Goal: Information Seeking & Learning: Compare options

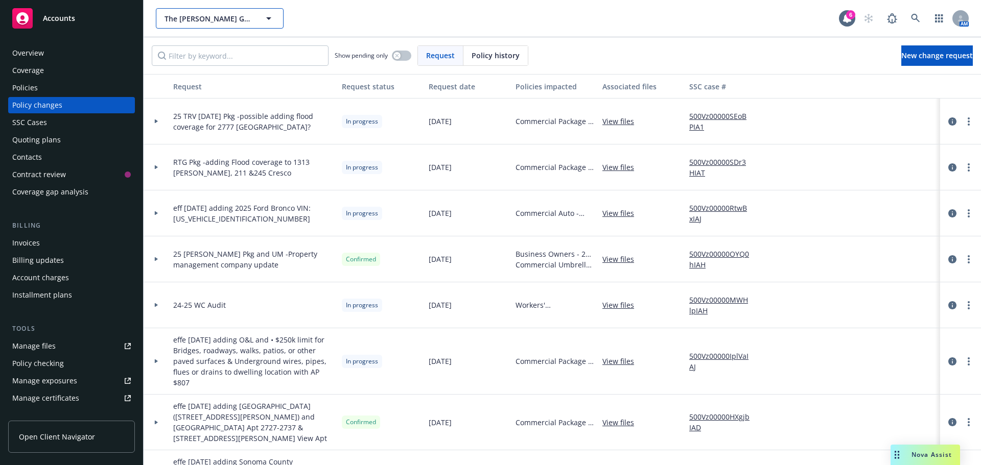
click at [185, 22] on span "The [PERSON_NAME] Group of Companies" at bounding box center [208, 18] width 88 height 11
type input "tork"
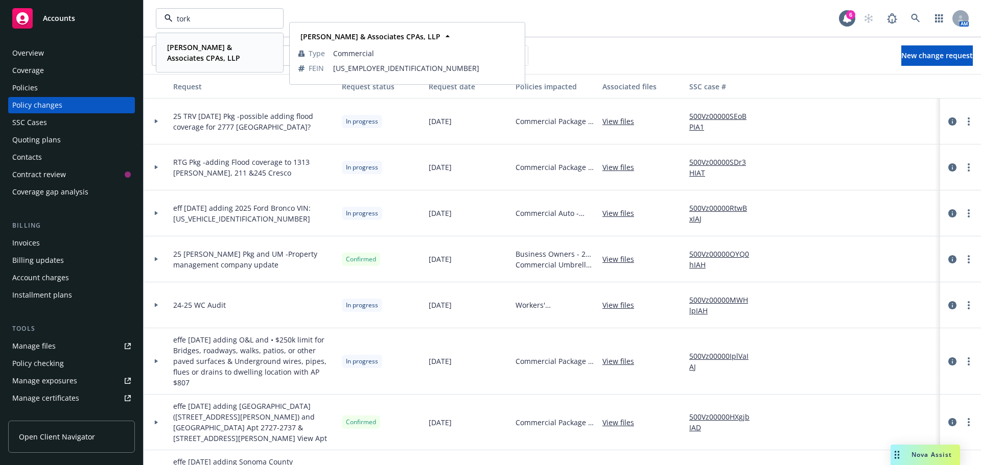
drag, startPoint x: 203, startPoint y: 49, endPoint x: 204, endPoint y: 56, distance: 7.2
click at [201, 51] on strong "[PERSON_NAME] & Associates CPAs, LLP" at bounding box center [203, 52] width 73 height 20
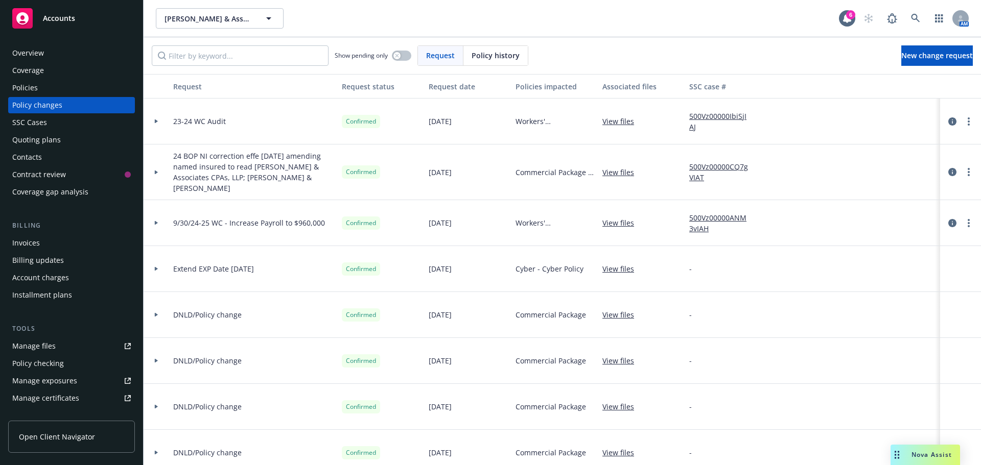
click at [931, 457] on span "Nova Assist" at bounding box center [931, 454] width 40 height 9
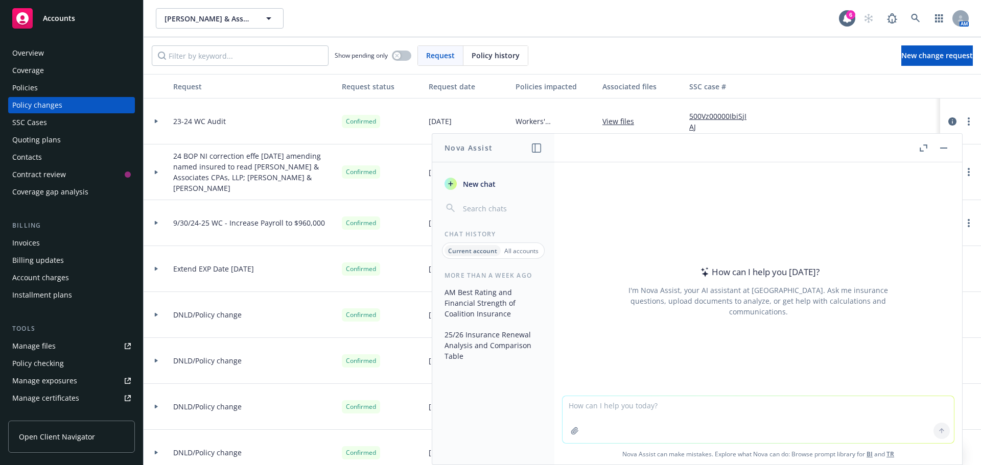
click at [470, 298] on button "AM Best Rating and Financial Strength of Coalition Insurance" at bounding box center [493, 303] width 106 height 38
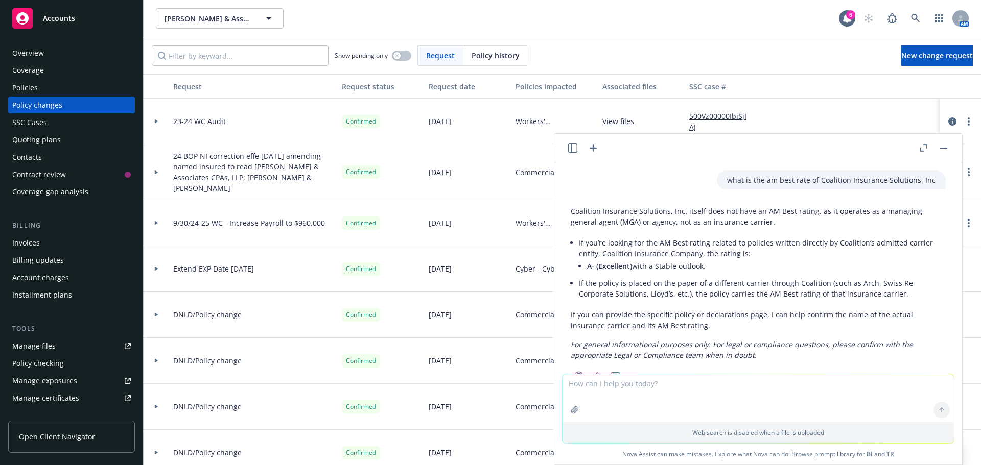
click at [923, 150] on icon "button" at bounding box center [923, 148] width 8 height 7
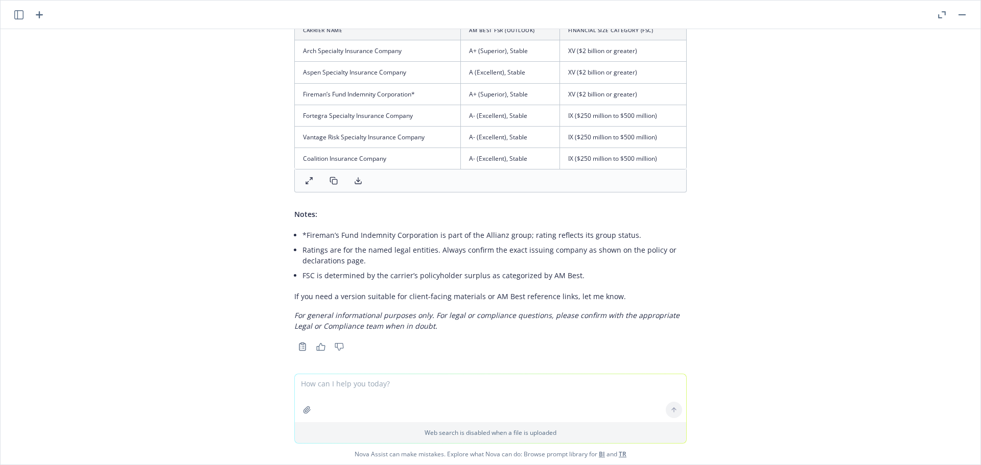
scroll to position [586, 0]
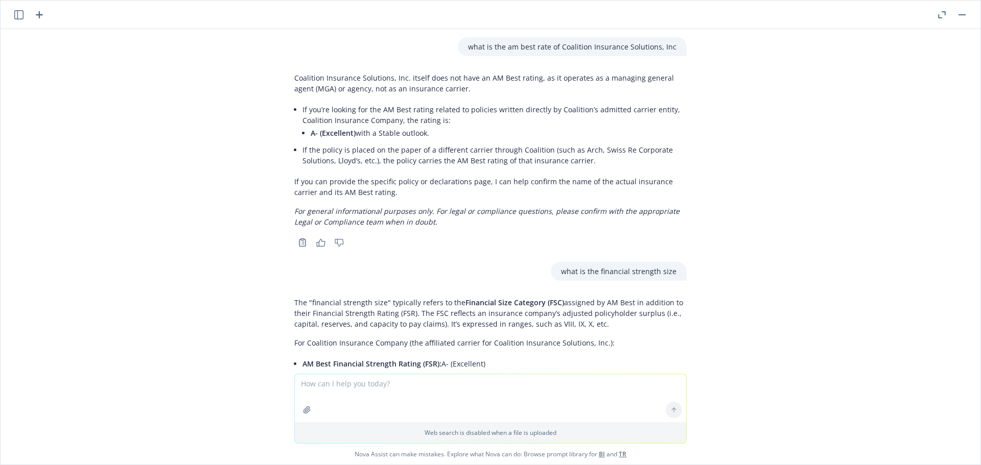
click at [19, 17] on icon "button" at bounding box center [18, 14] width 9 height 9
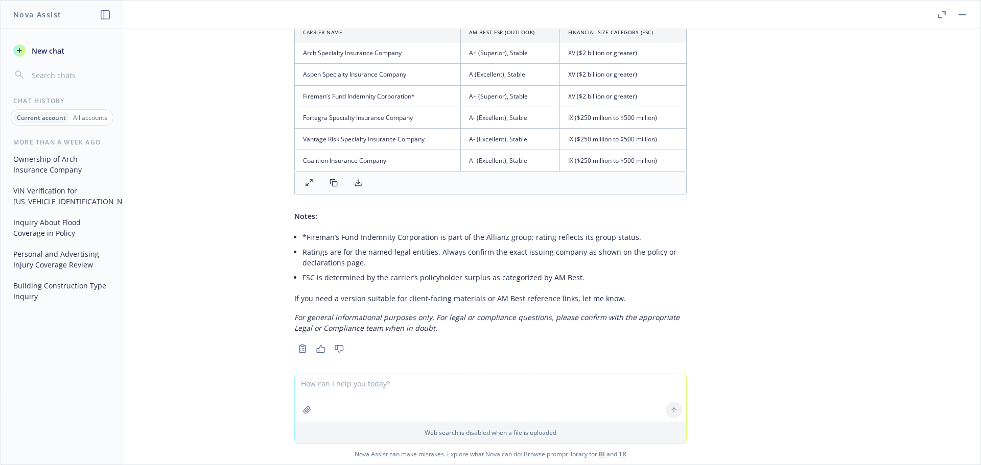
scroll to position [586, 0]
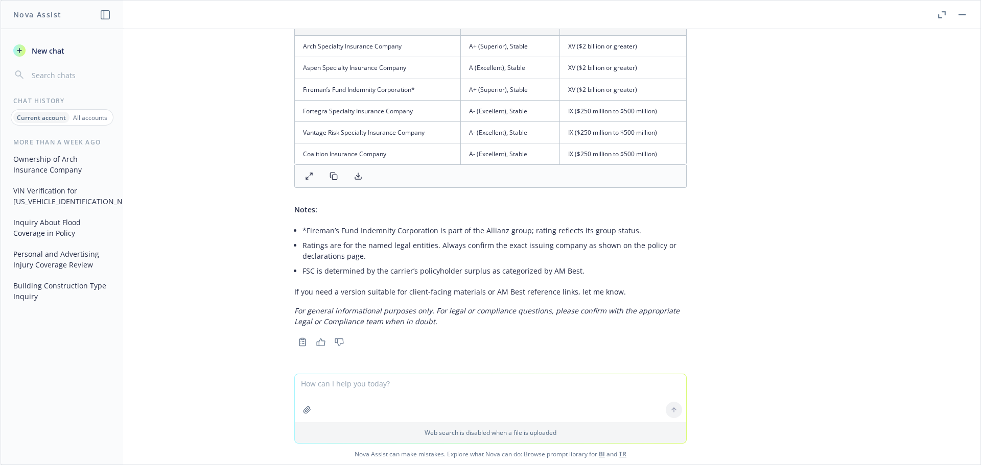
click at [83, 116] on p "All accounts" at bounding box center [90, 117] width 34 height 9
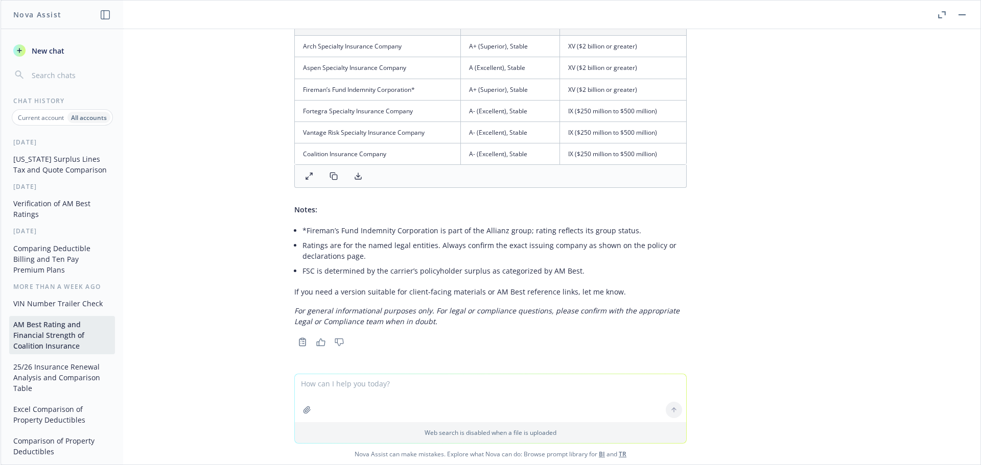
click at [67, 166] on button "[US_STATE] Surplus Lines Tax and Quote Comparison" at bounding box center [62, 165] width 106 height 28
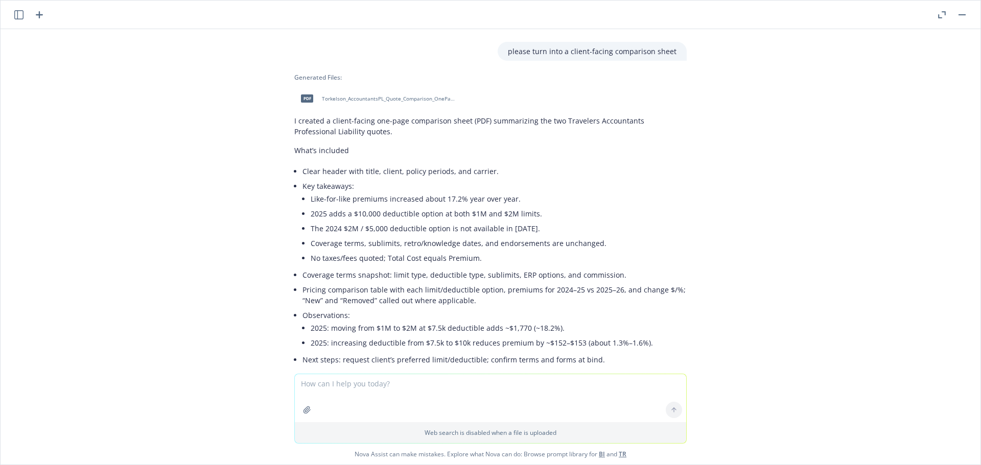
scroll to position [1789, 0]
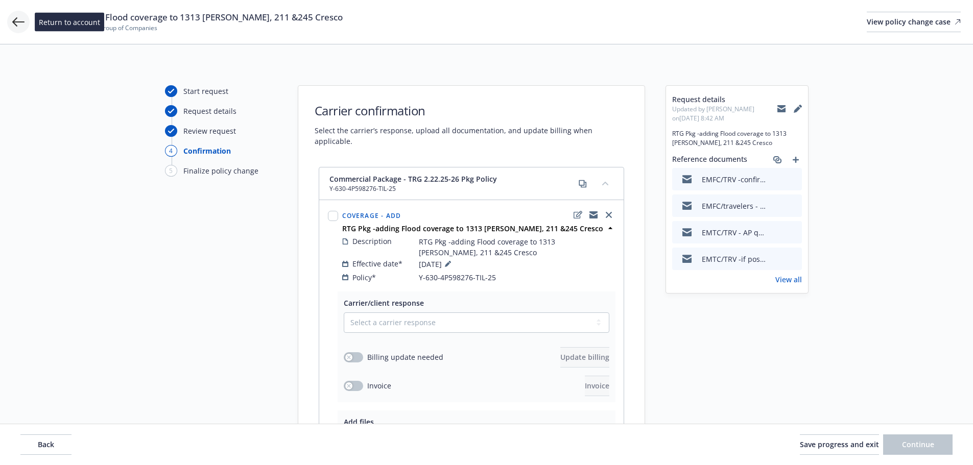
click at [19, 21] on icon at bounding box center [18, 22] width 12 height 12
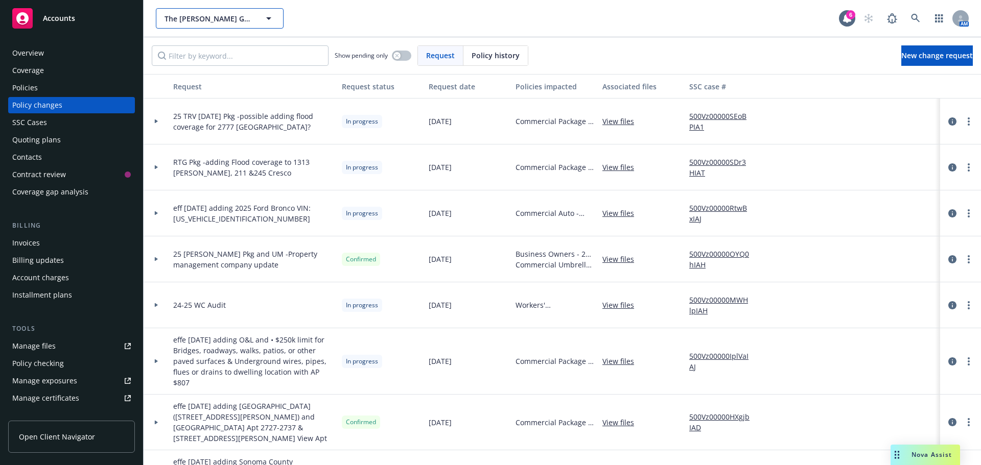
click at [194, 22] on span "The [PERSON_NAME] Group of Companies" at bounding box center [208, 18] width 88 height 11
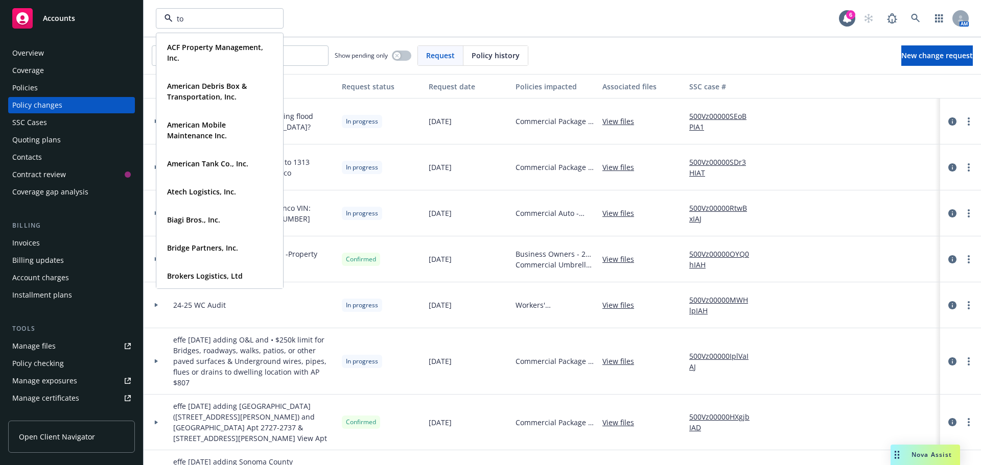
type input "tor"
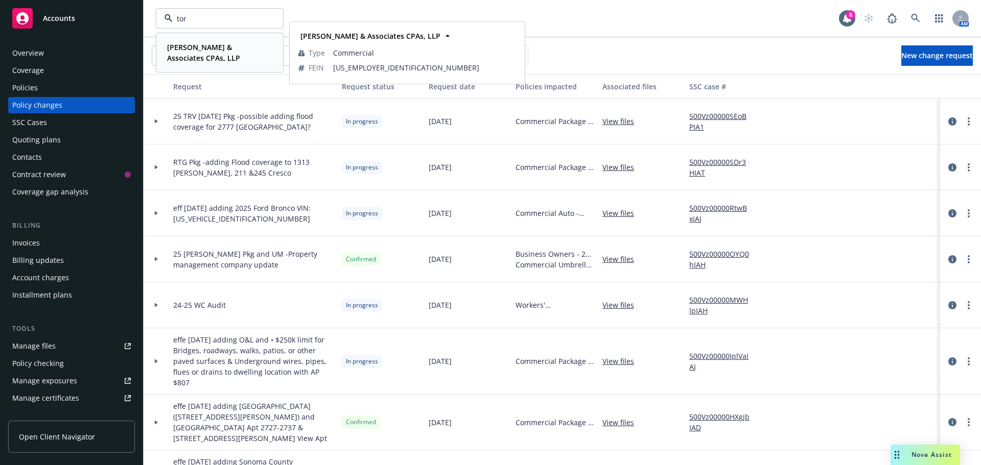
click at [187, 49] on strong "[PERSON_NAME] & Associates CPAs, LLP" at bounding box center [203, 52] width 73 height 20
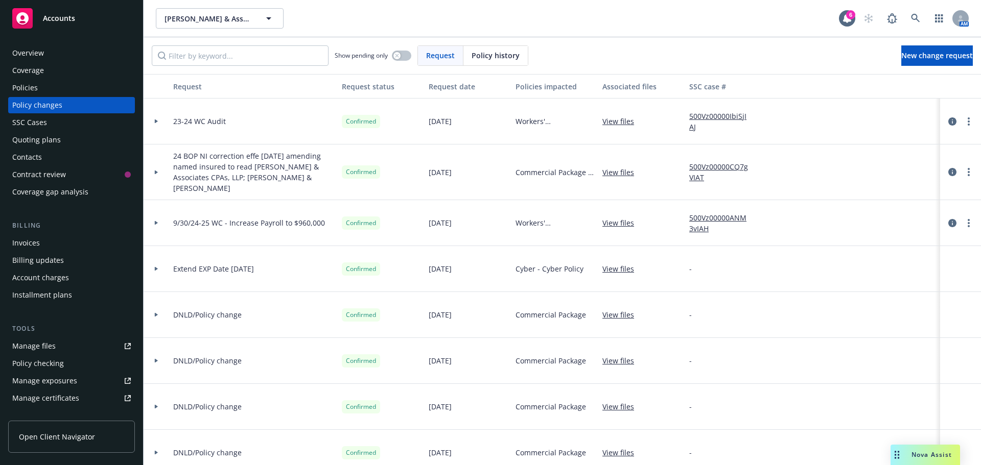
click at [944, 461] on div "Nova Assist" at bounding box center [924, 455] width 69 height 20
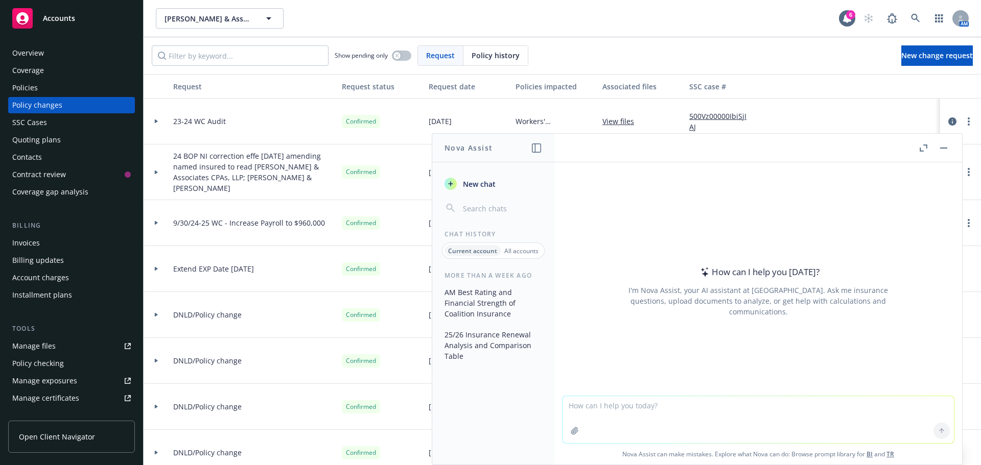
click at [518, 348] on button "25/26 Insurance Renewal Analysis and Comparison Table" at bounding box center [493, 345] width 106 height 38
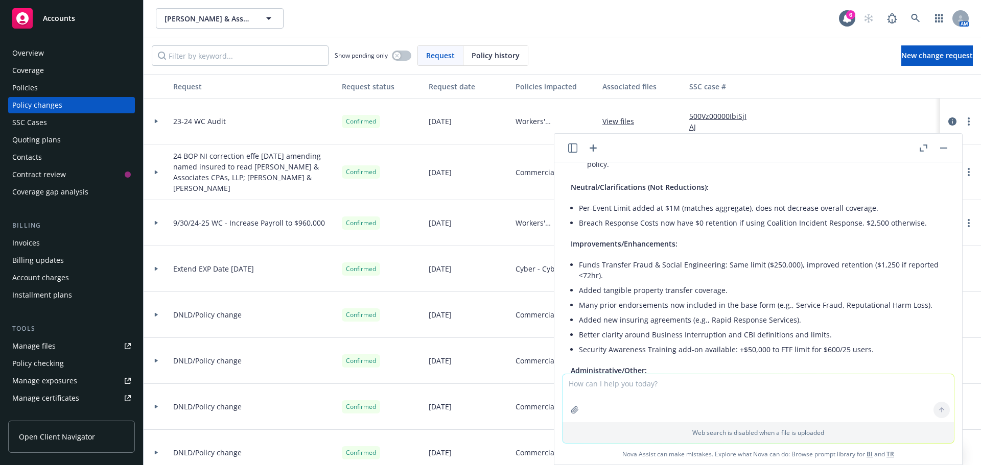
scroll to position [235, 0]
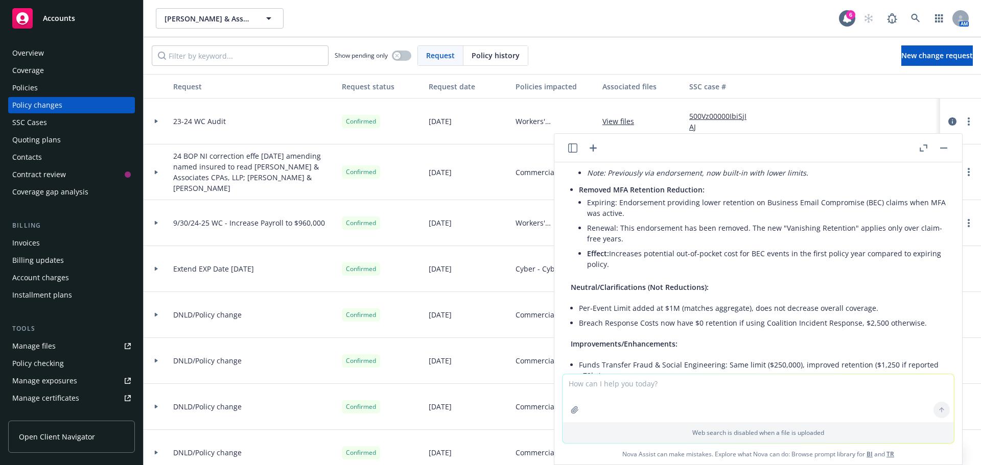
click at [918, 149] on button "button" at bounding box center [923, 148] width 12 height 12
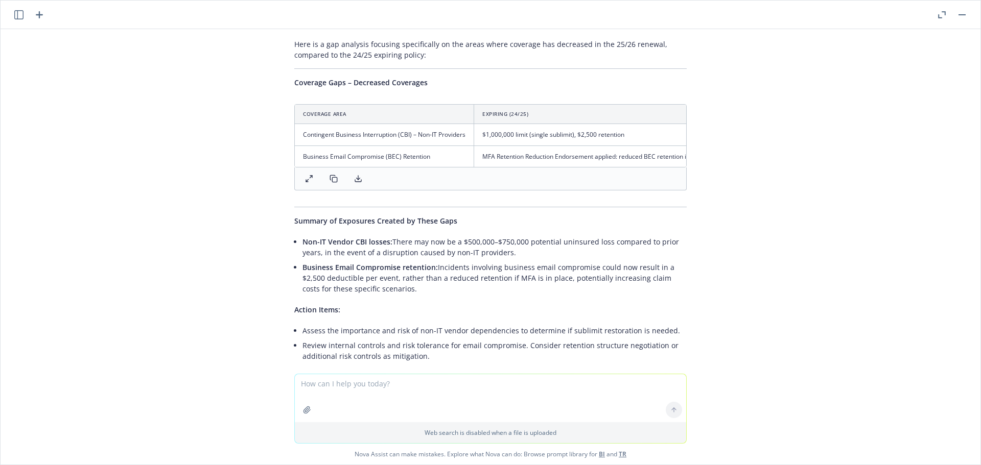
scroll to position [1229, 0]
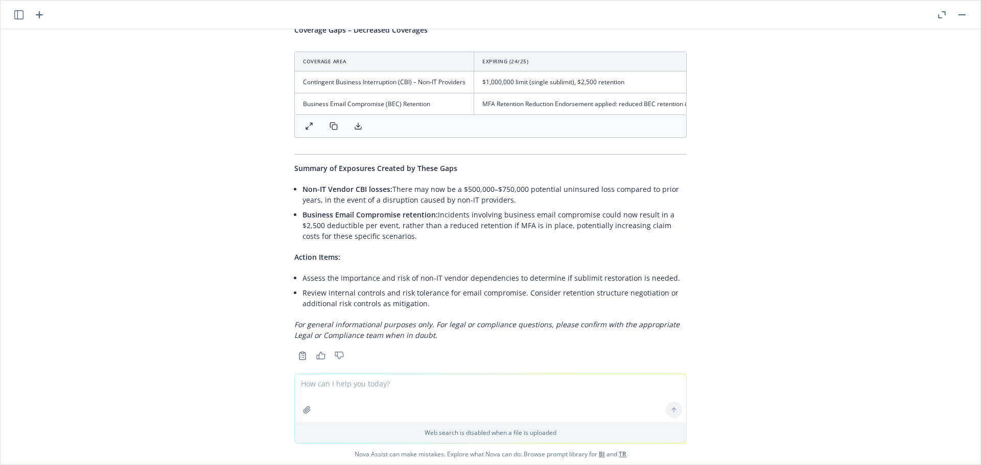
click at [20, 17] on icon "button" at bounding box center [18, 14] width 9 height 9
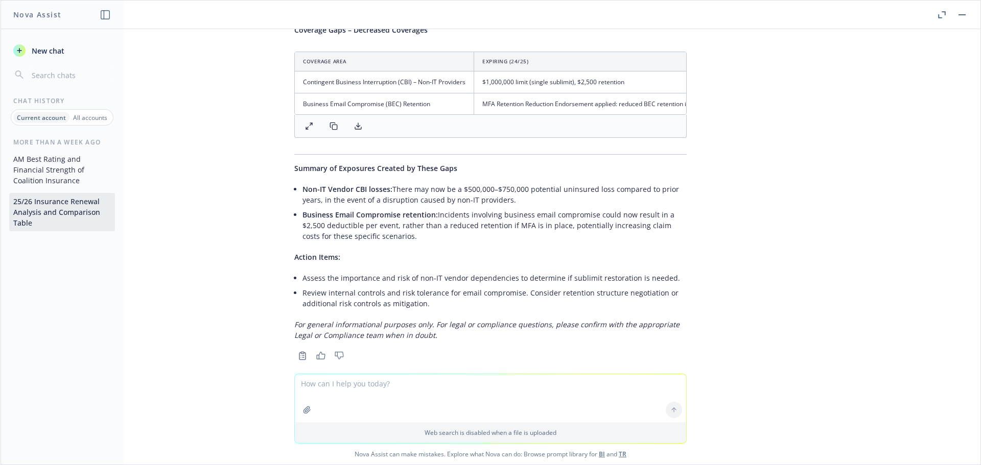
click at [85, 118] on p "All accounts" at bounding box center [90, 117] width 34 height 9
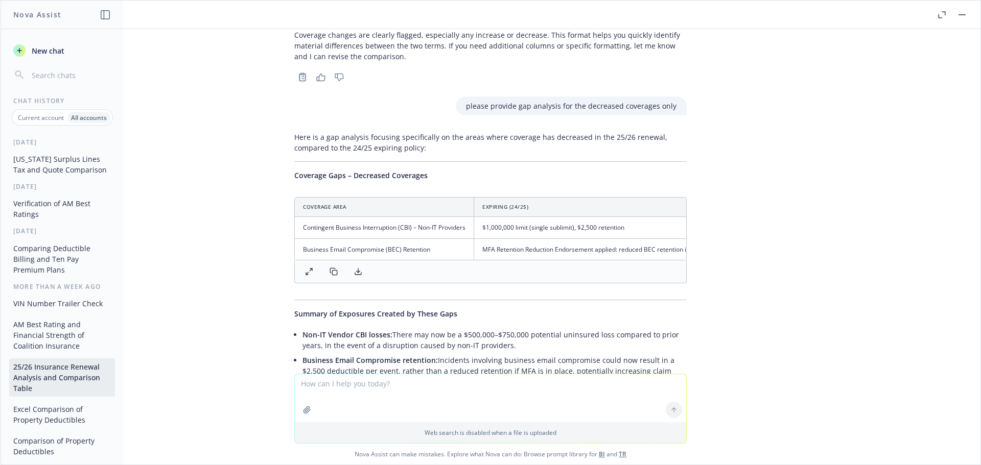
scroll to position [1076, 0]
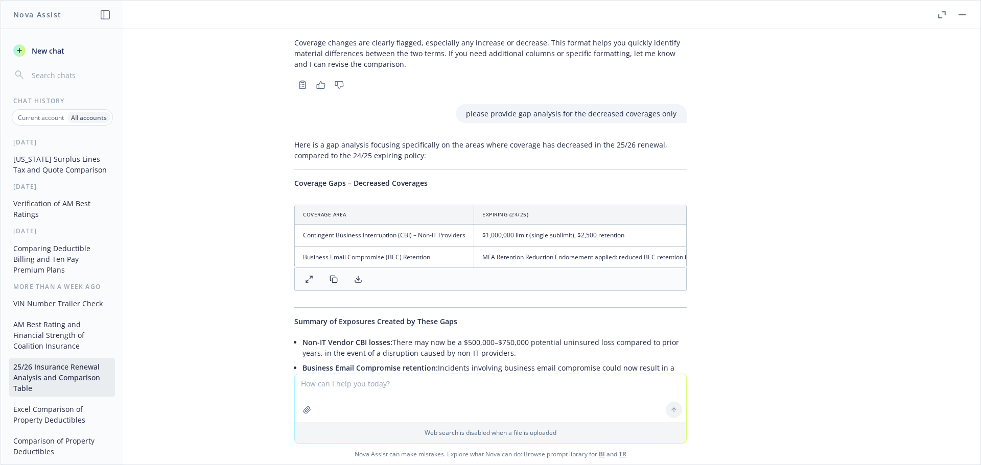
click at [36, 77] on input "button" at bounding box center [70, 75] width 81 height 14
click at [34, 76] on input "button" at bounding box center [70, 75] width 81 height 14
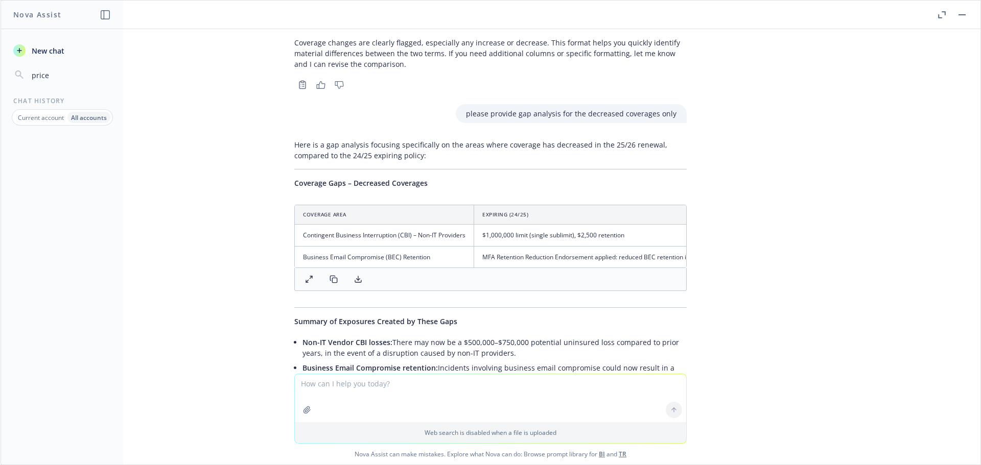
click at [9, 66] on button "price c" at bounding box center [62, 75] width 106 height 18
type input "price comparison"
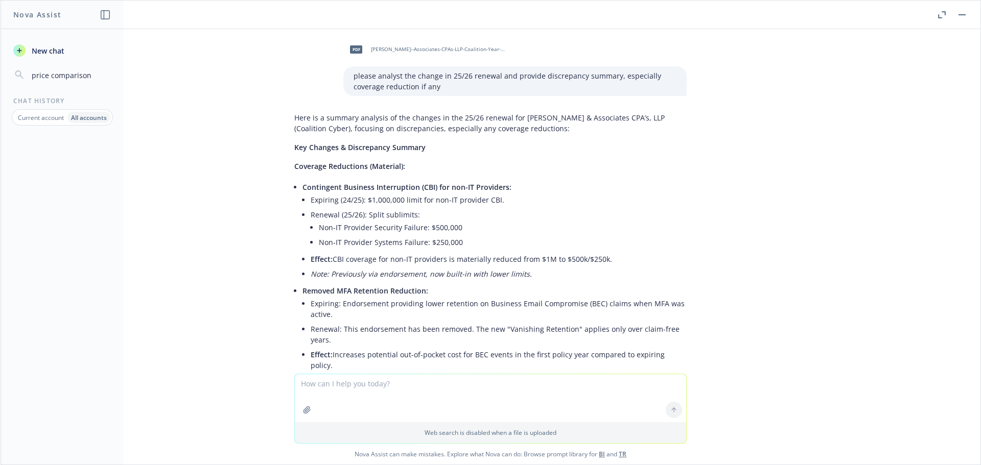
scroll to position [0, 0]
click at [98, 120] on p "All accounts" at bounding box center [89, 117] width 36 height 9
click at [44, 118] on p "Current account" at bounding box center [41, 117] width 46 height 9
click at [90, 117] on p "All accounts" at bounding box center [90, 117] width 34 height 9
drag, startPoint x: 86, startPoint y: 75, endPoint x: 0, endPoint y: 73, distance: 86.3
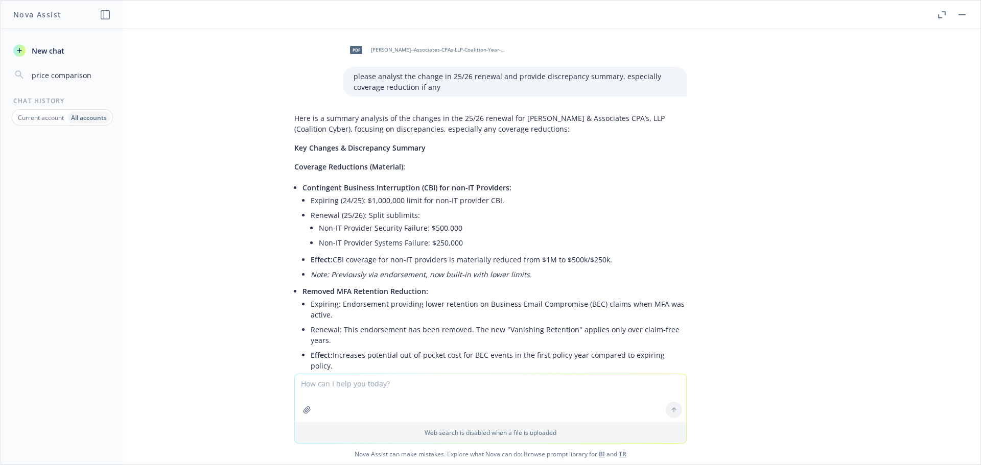
click at [0, 73] on div "Nova Assist New chat price comparison Chat History Current account All accounts…" at bounding box center [490, 232] width 981 height 465
click at [0, 62] on div "Nova Assist New chat price comparison Chat History Current account All accounts…" at bounding box center [490, 232] width 981 height 465
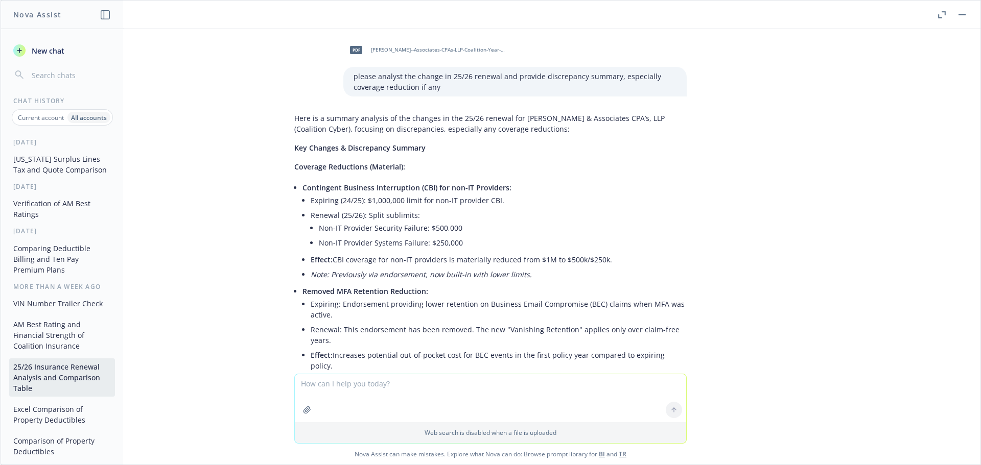
click at [58, 167] on button "[US_STATE] Surplus Lines Tax and Quote Comparison" at bounding box center [62, 165] width 106 height 28
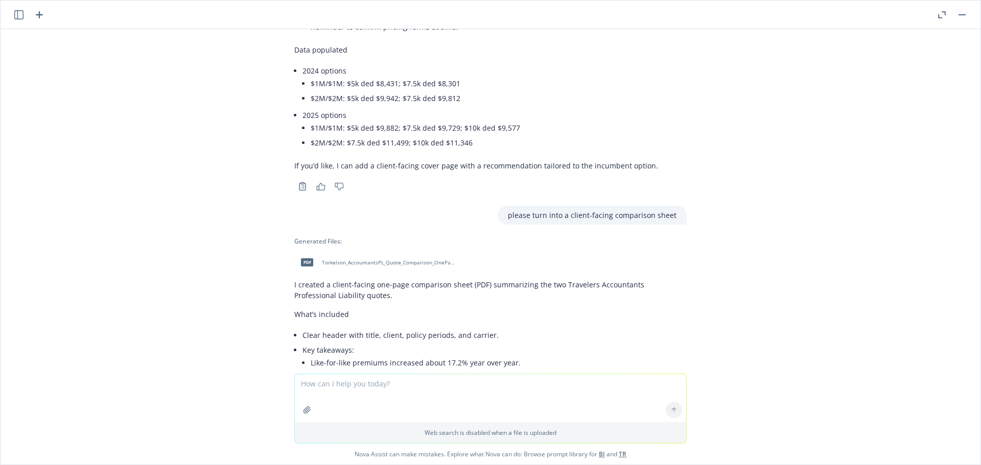
scroll to position [1583, 0]
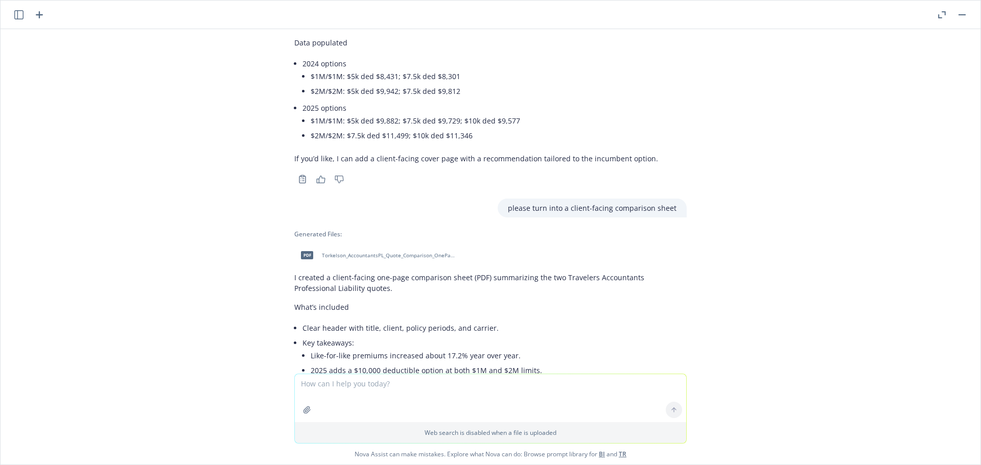
click at [408, 252] on div "pdf Torkelson_AccountantsPL_Quote_Comparison_OnePager.pdf" at bounding box center [375, 256] width 163 height 26
